Goal: Navigation & Orientation: Find specific page/section

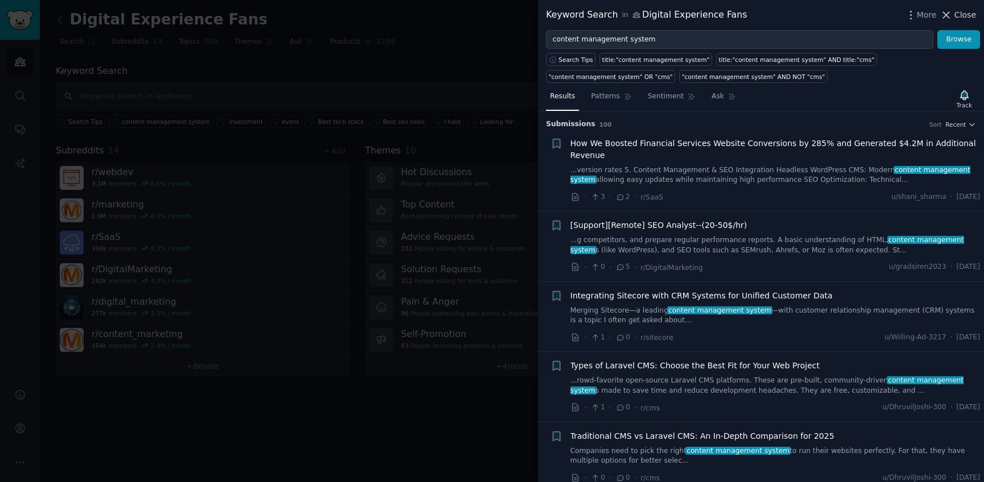
click at [945, 16] on span "Close" at bounding box center [965, 15] width 22 height 12
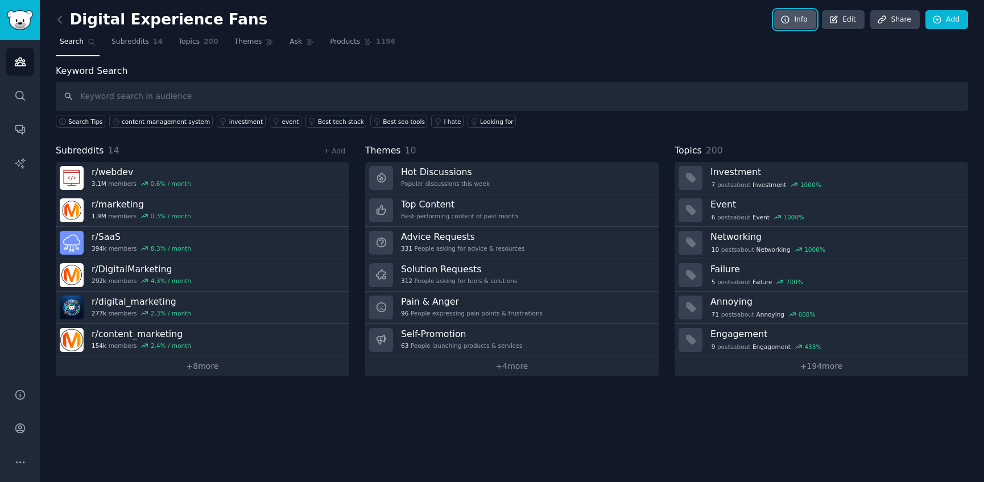
click at [807, 23] on link "Info" at bounding box center [795, 19] width 42 height 19
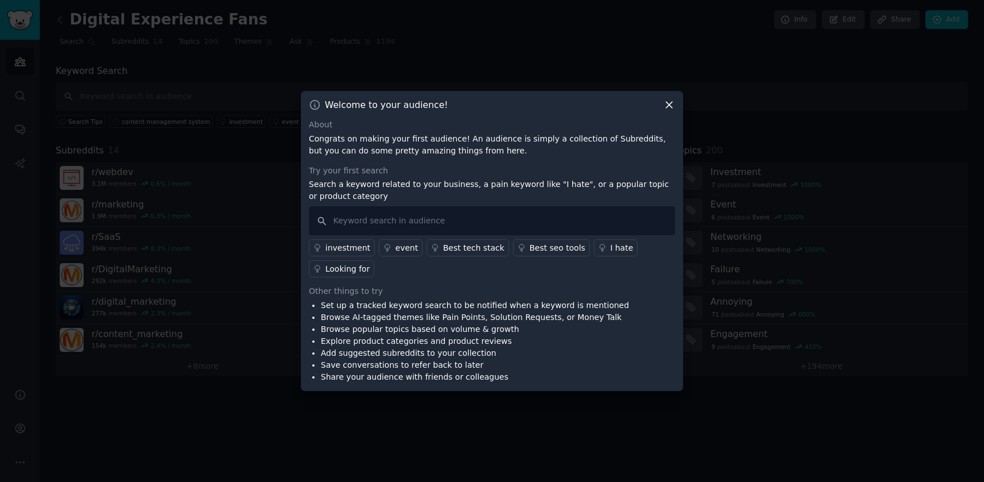
click at [669, 109] on icon at bounding box center [669, 105] width 12 height 12
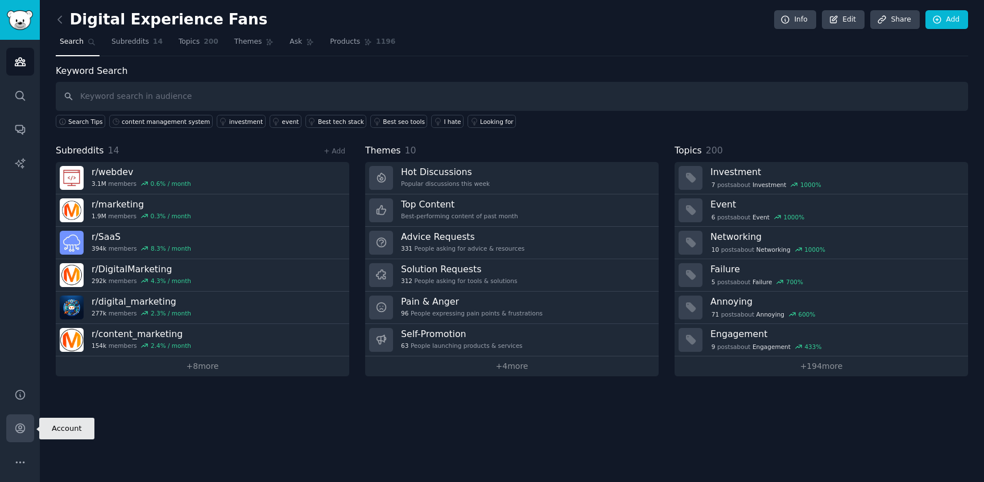
click at [20, 432] on icon "Sidebar" at bounding box center [20, 429] width 12 height 12
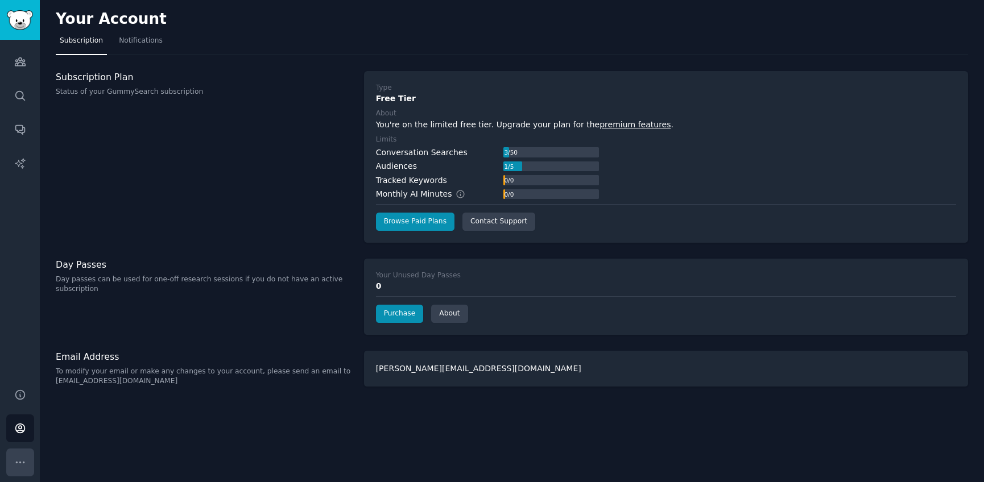
click at [22, 450] on icon "Sidebar" at bounding box center [20, 463] width 12 height 12
click at [24, 390] on icon "Sidebar" at bounding box center [20, 395] width 12 height 12
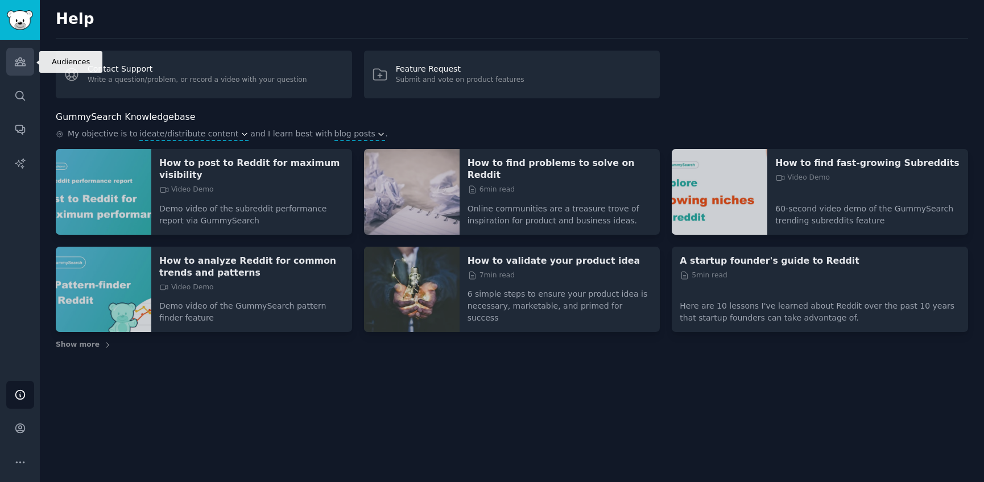
click at [24, 57] on icon "Sidebar" at bounding box center [20, 62] width 12 height 12
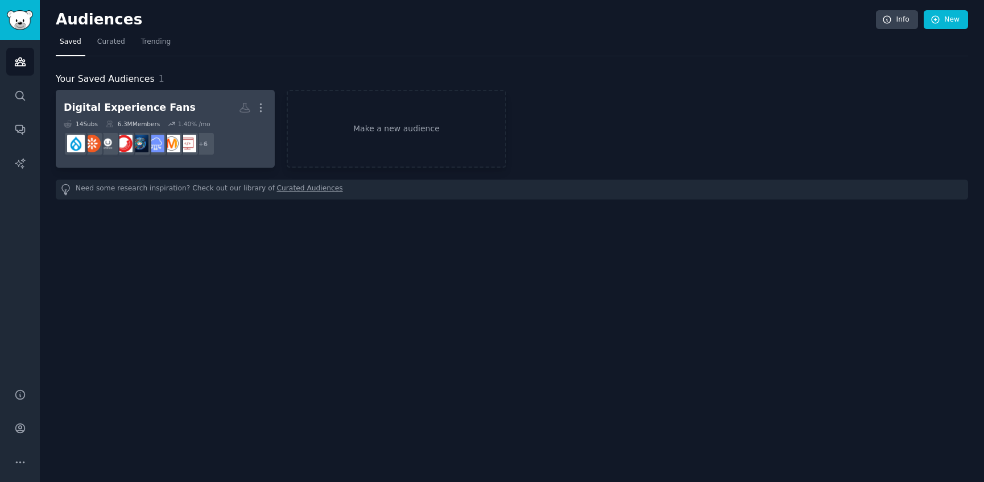
click at [199, 113] on h2 "Digital Experience Fans More" at bounding box center [165, 108] width 203 height 20
